Goal: Information Seeking & Learning: Learn about a topic

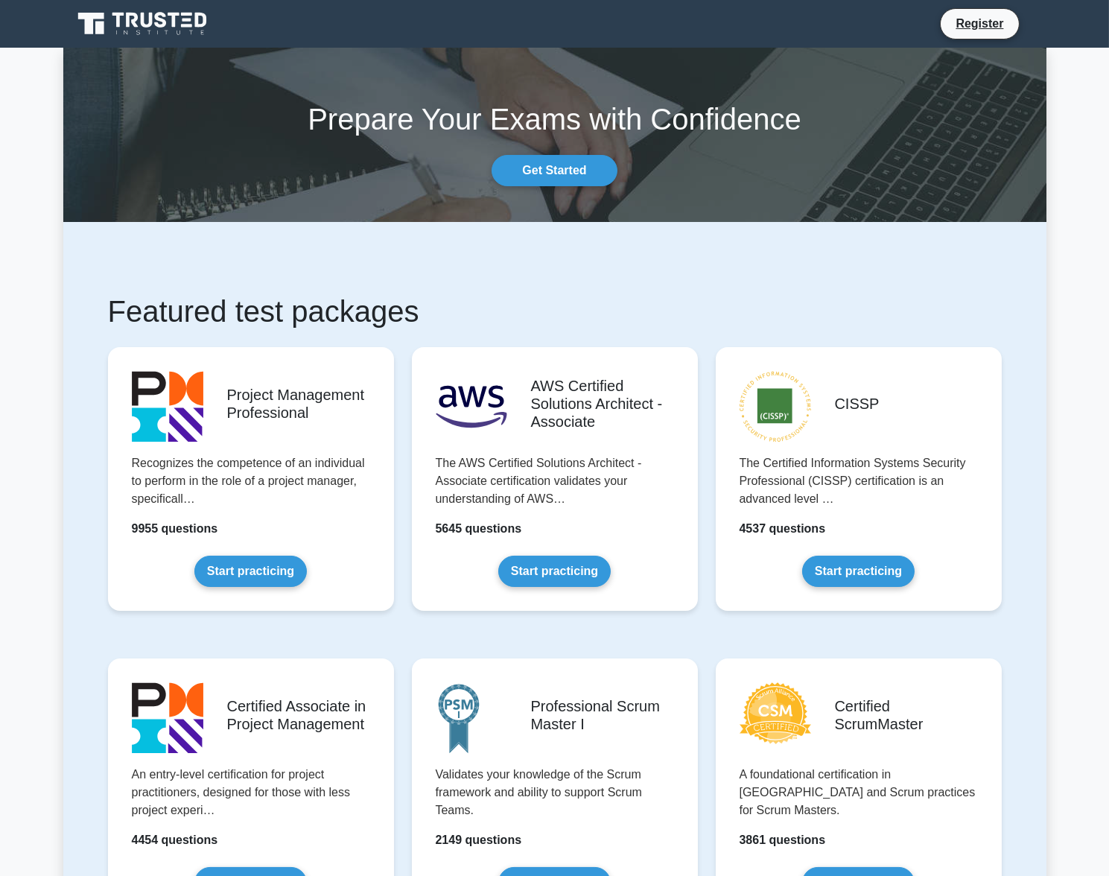
click at [551, 181] on section "Prepare Your Exams with Confidence Get Started" at bounding box center [555, 135] width 984 height 174
click at [583, 176] on link "Get Started" at bounding box center [554, 170] width 125 height 31
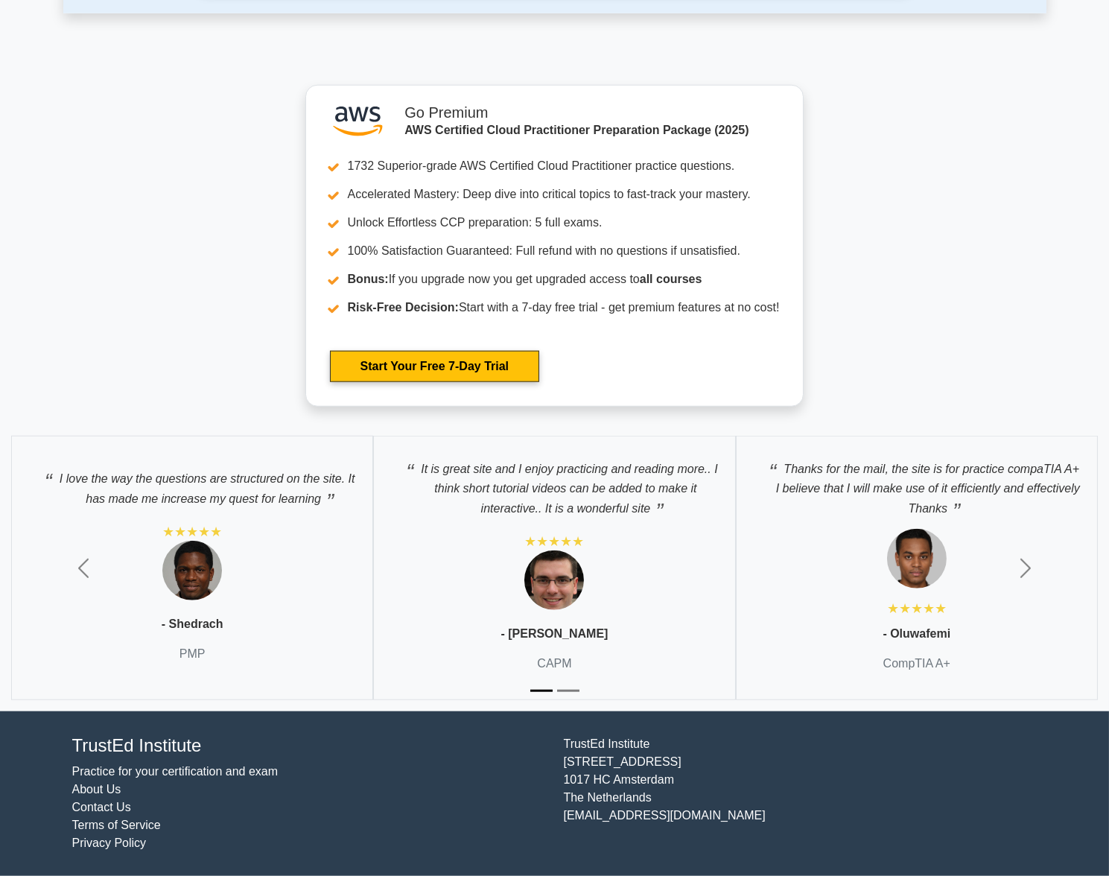
scroll to position [2984, 0]
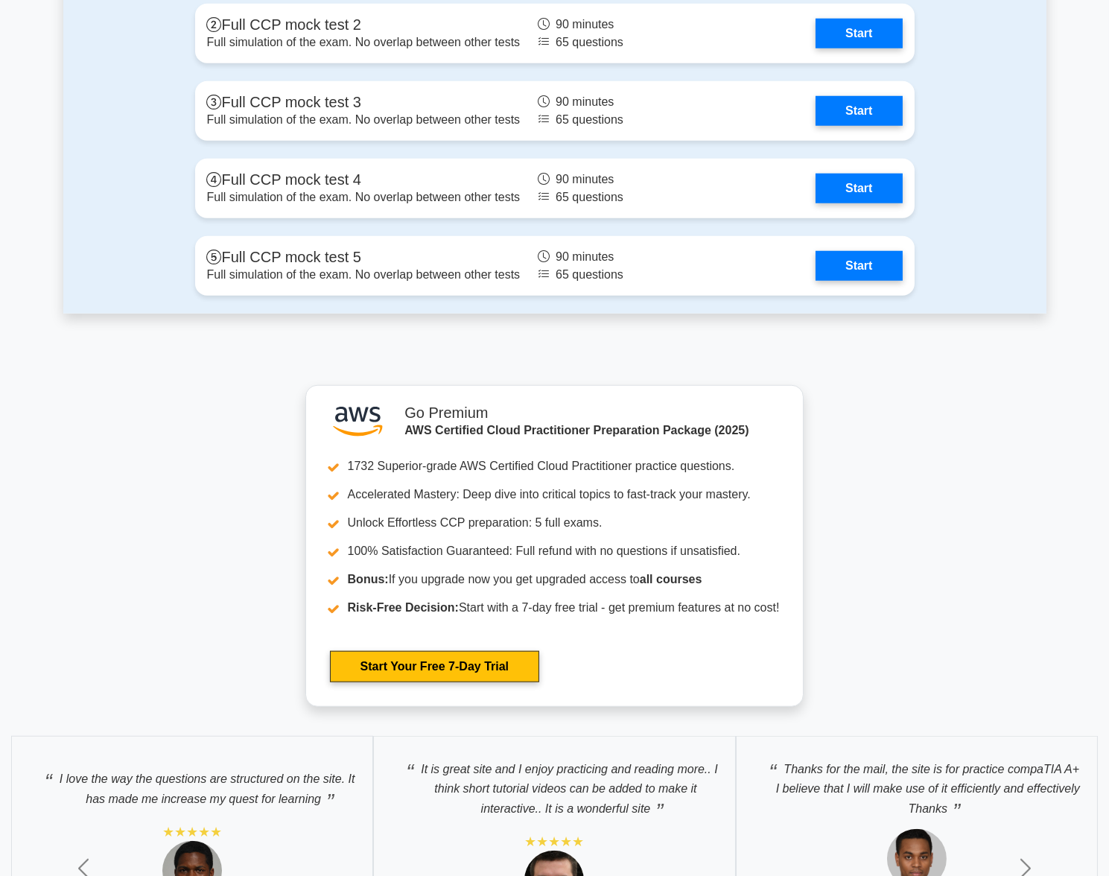
drag, startPoint x: 241, startPoint y: 542, endPoint x: 254, endPoint y: 542, distance: 13.4
